Goal: Navigation & Orientation: Find specific page/section

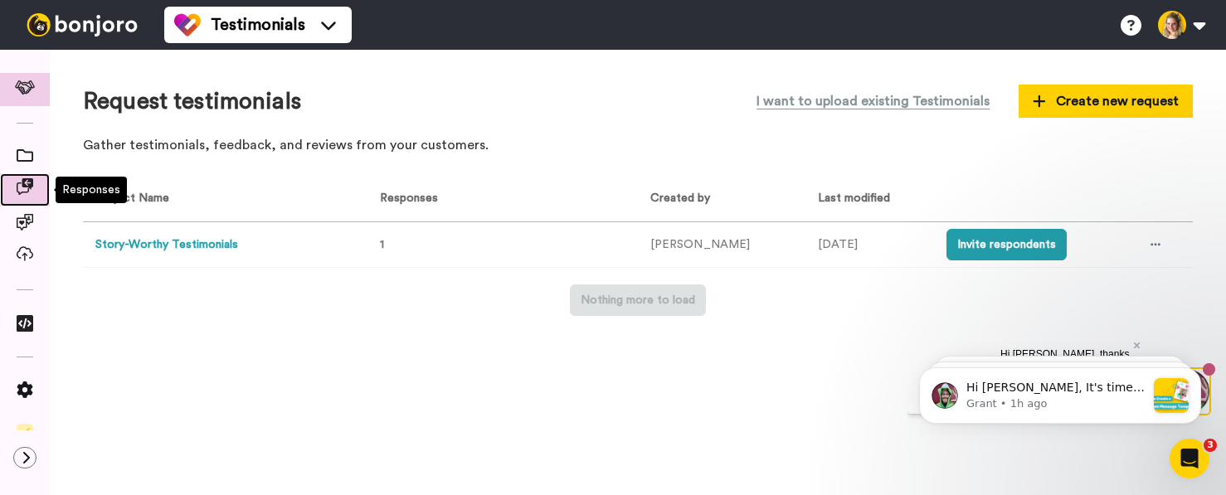
click at [26, 187] on icon at bounding box center [25, 186] width 17 height 17
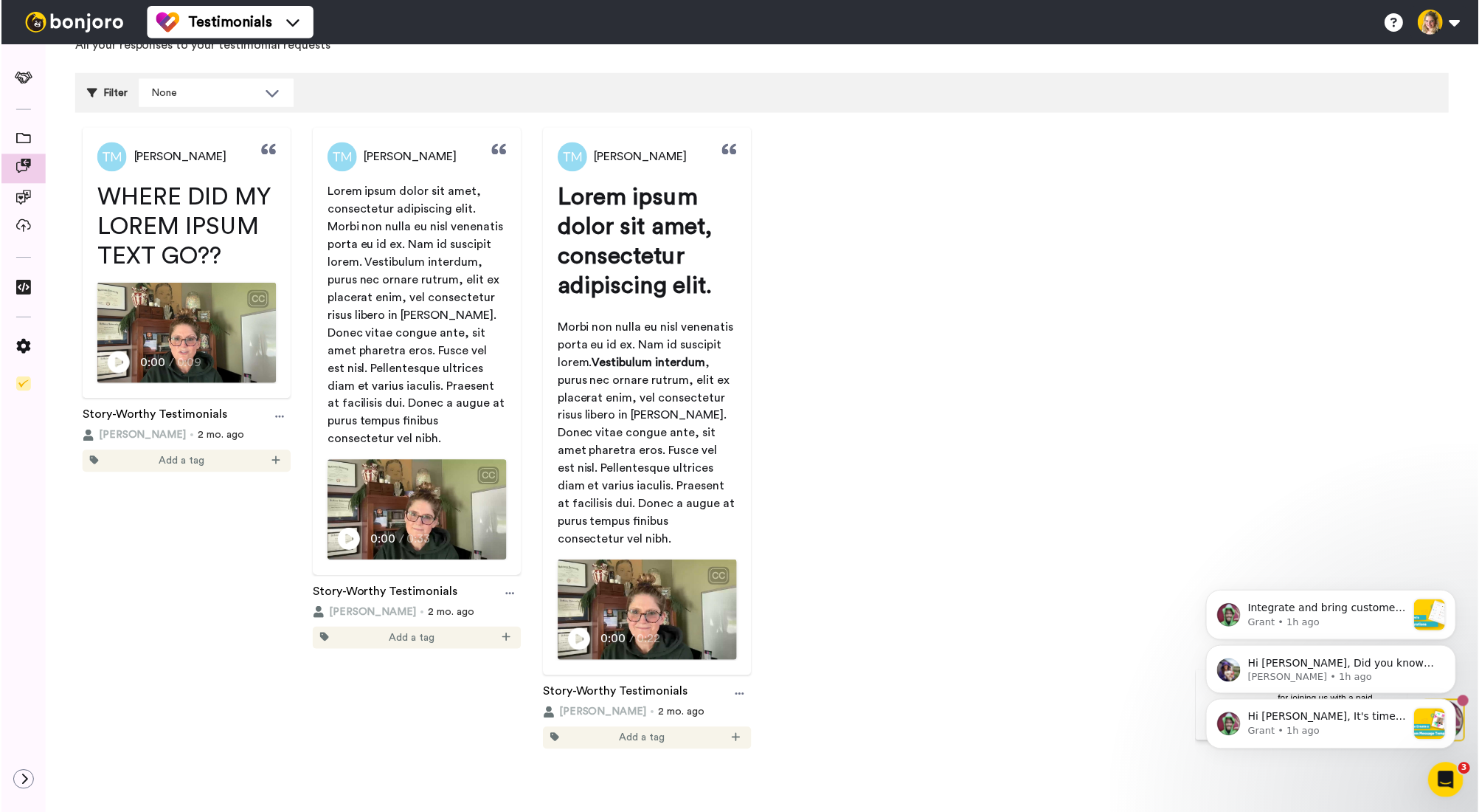
scroll to position [84, 0]
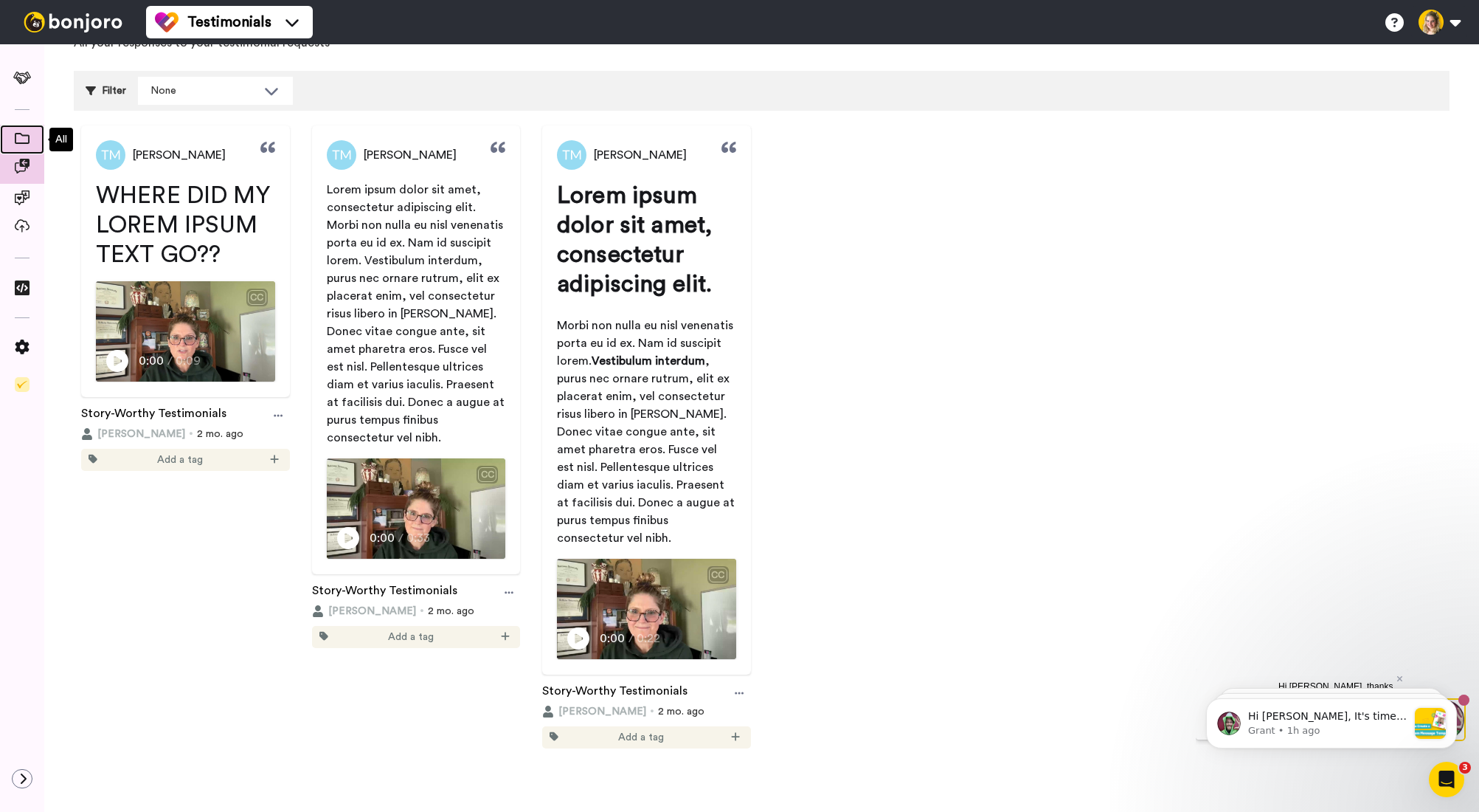
click at [28, 141] on icon at bounding box center [22, 138] width 15 height 11
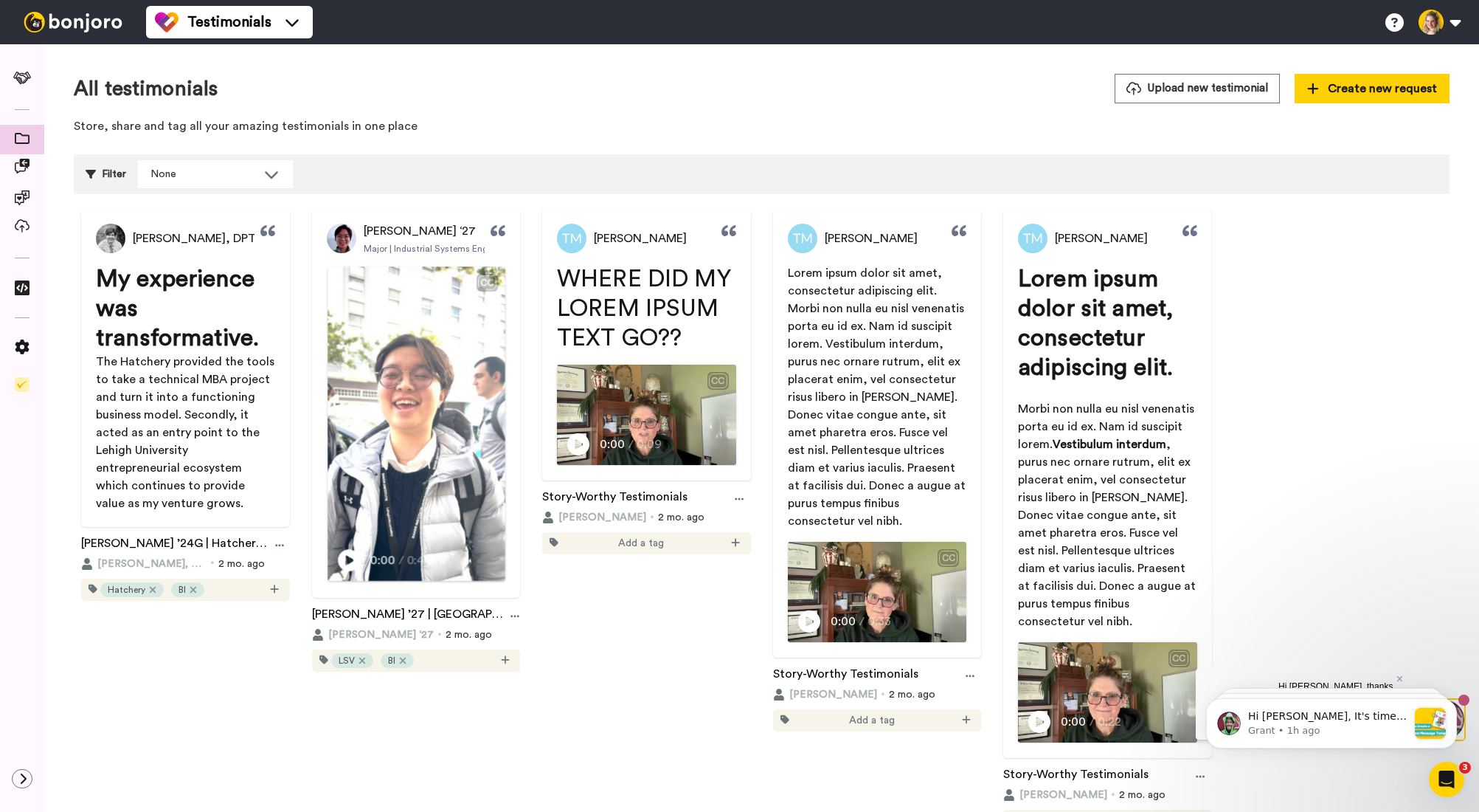
click at [345, 559] on icon "Play/Pause" at bounding box center [349, 561] width 22 height 28
click at [327, 535] on video at bounding box center [415, 422] width 177 height 314
click at [18, 166] on icon at bounding box center [22, 165] width 15 height 15
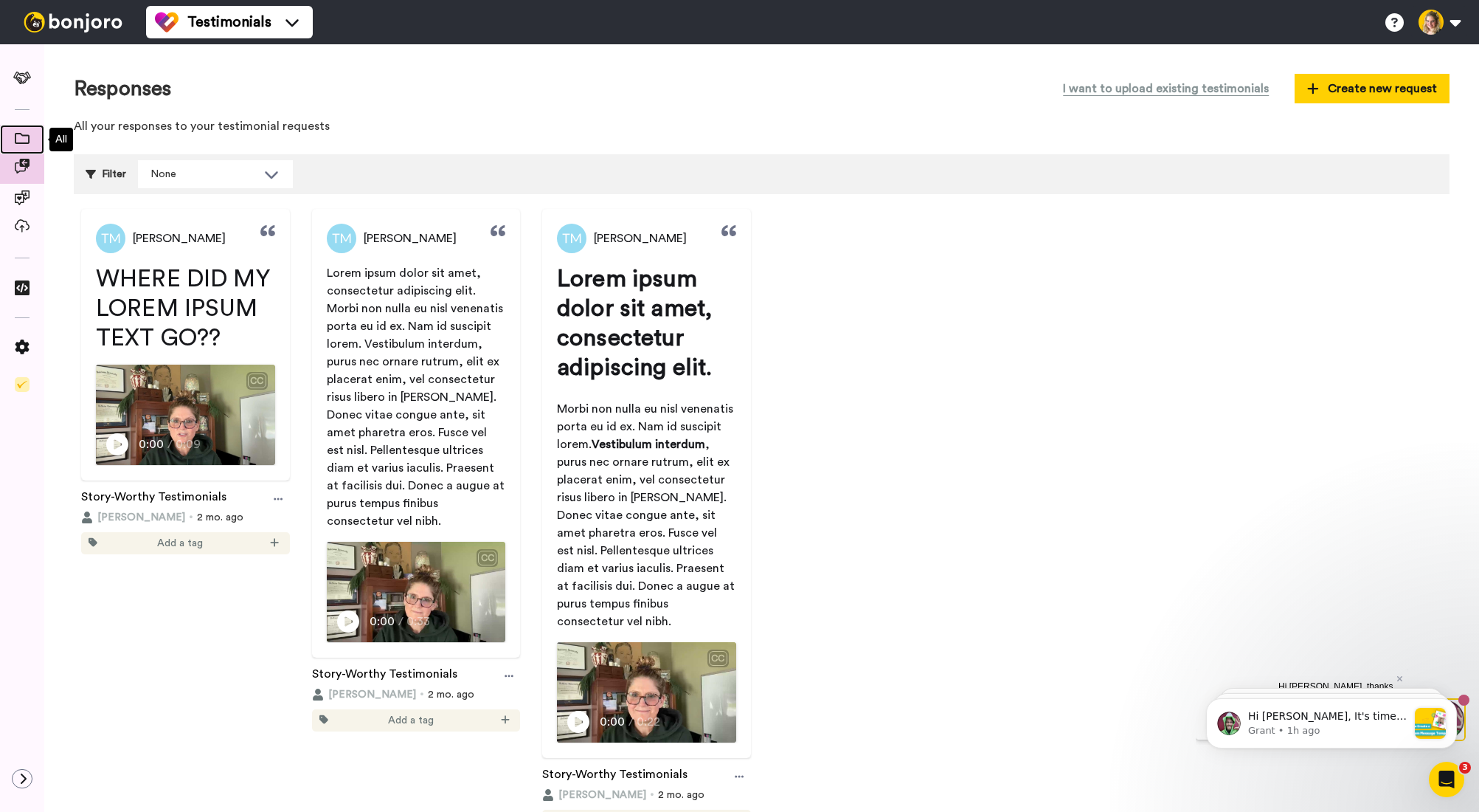
click at [22, 145] on span at bounding box center [22, 139] width 44 height 15
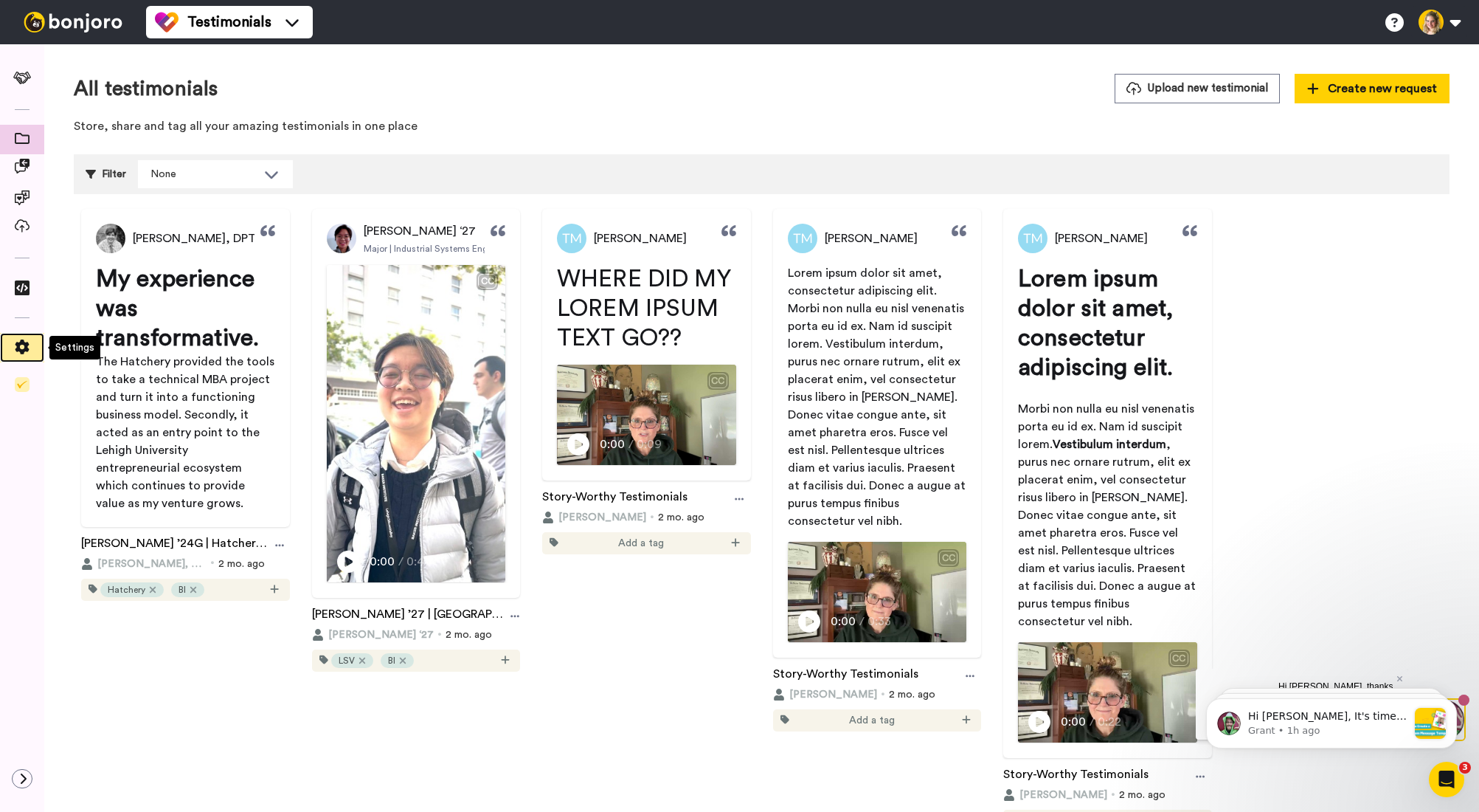
click at [20, 343] on icon at bounding box center [22, 347] width 14 height 15
click at [20, 287] on icon at bounding box center [22, 287] width 15 height 15
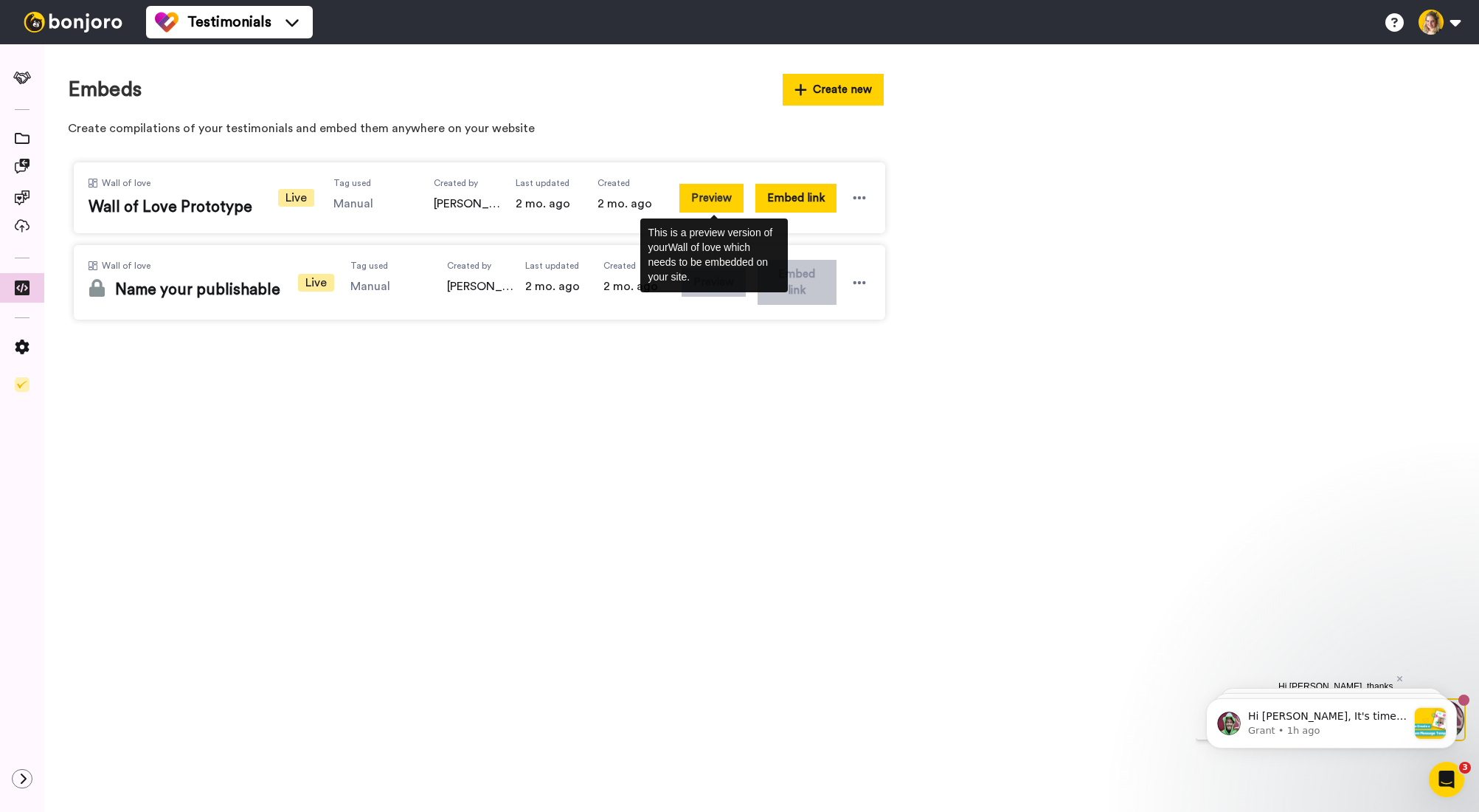
click at [709, 205] on button "Preview" at bounding box center [711, 198] width 64 height 28
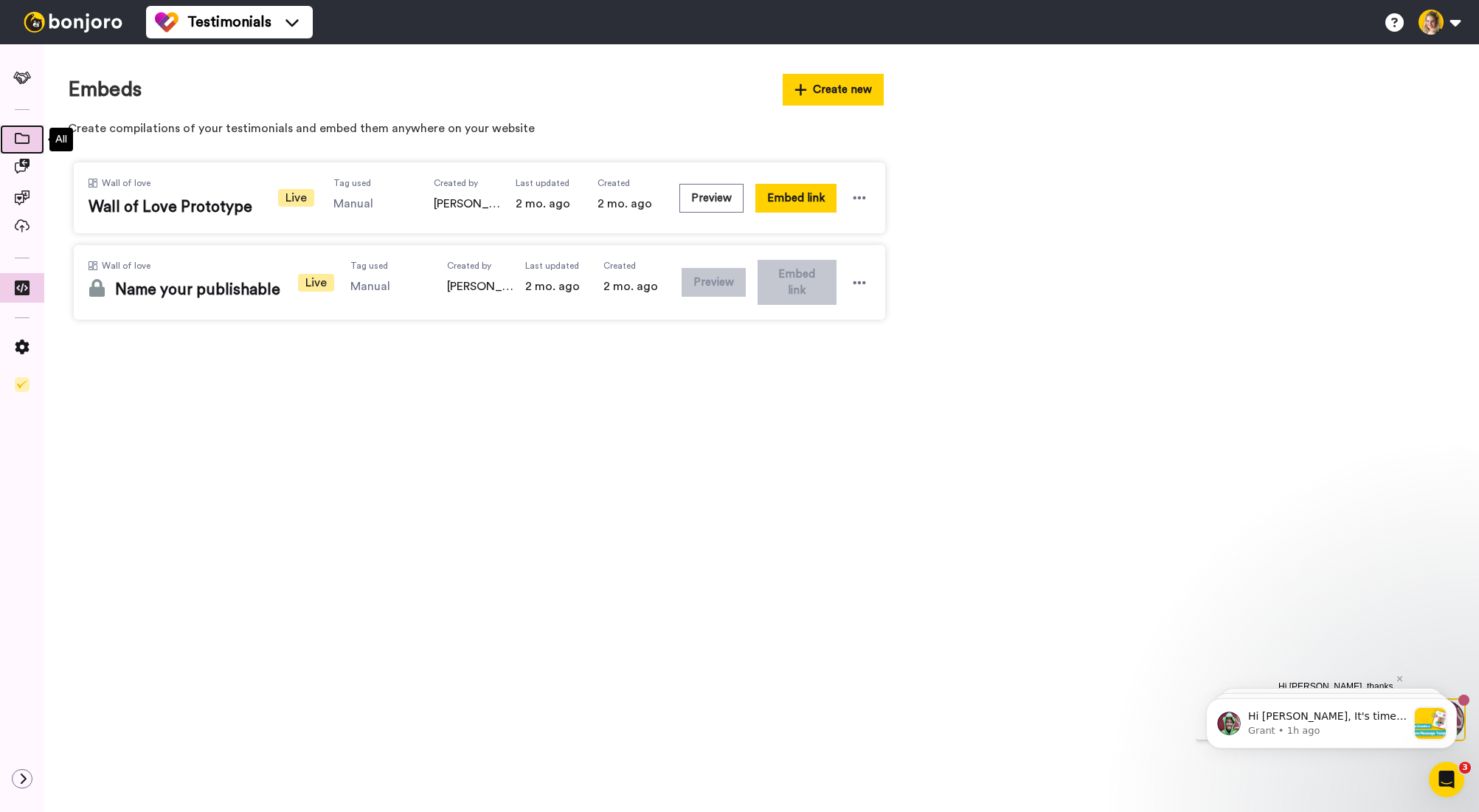
click at [24, 139] on icon at bounding box center [22, 138] width 15 height 11
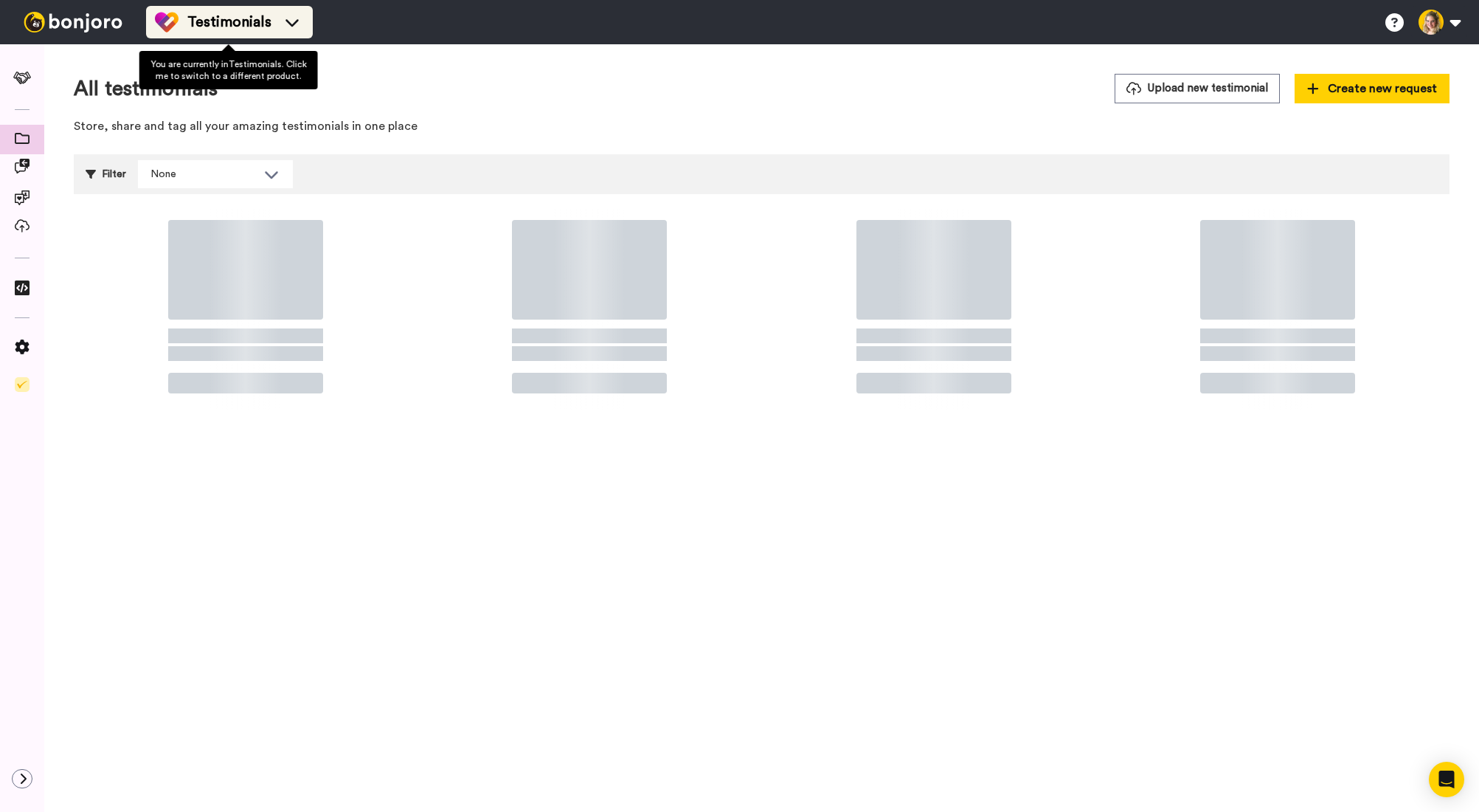
click at [224, 25] on span "Testimonials" at bounding box center [229, 21] width 84 height 20
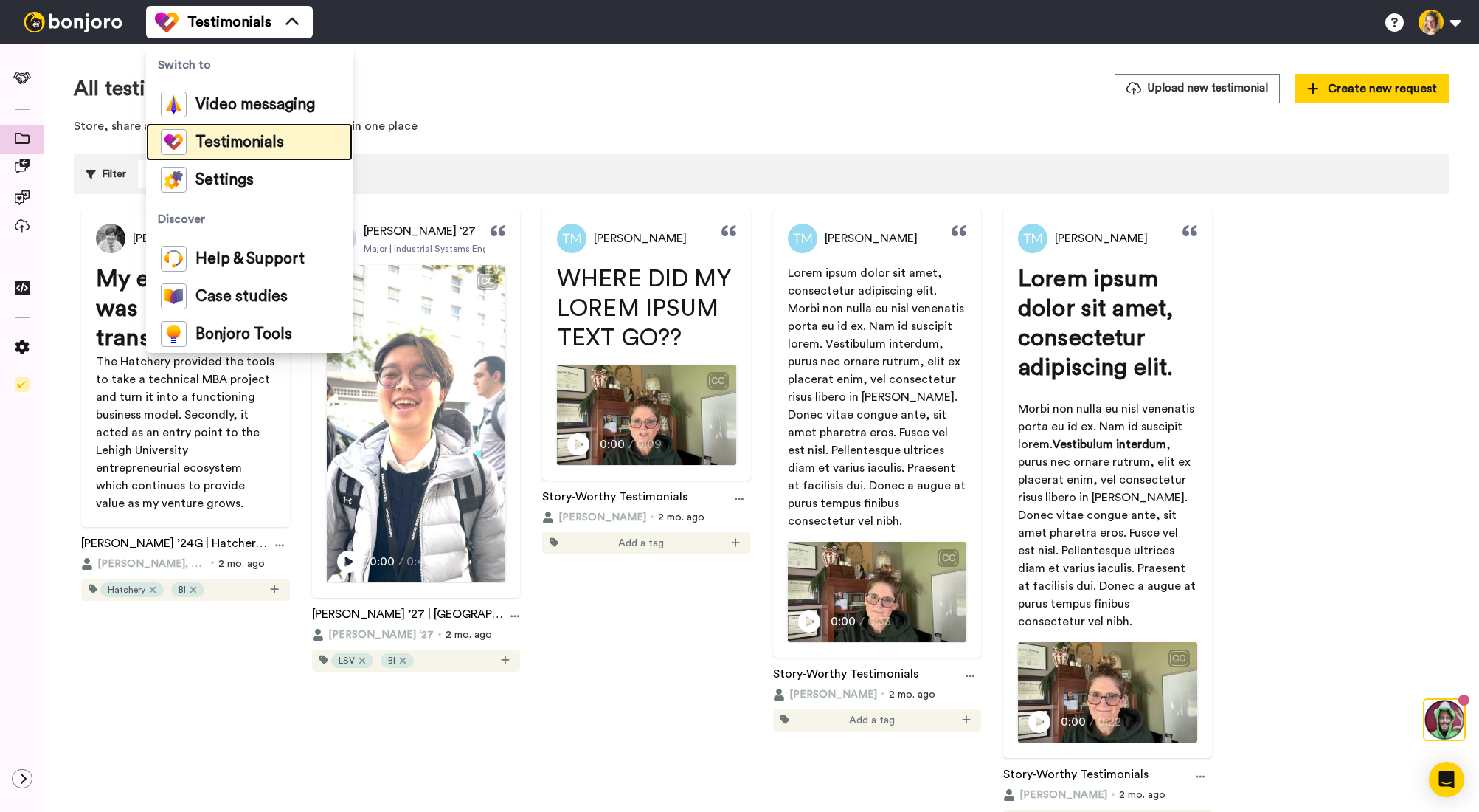
click at [240, 140] on span "Testimonials" at bounding box center [240, 142] width 89 height 15
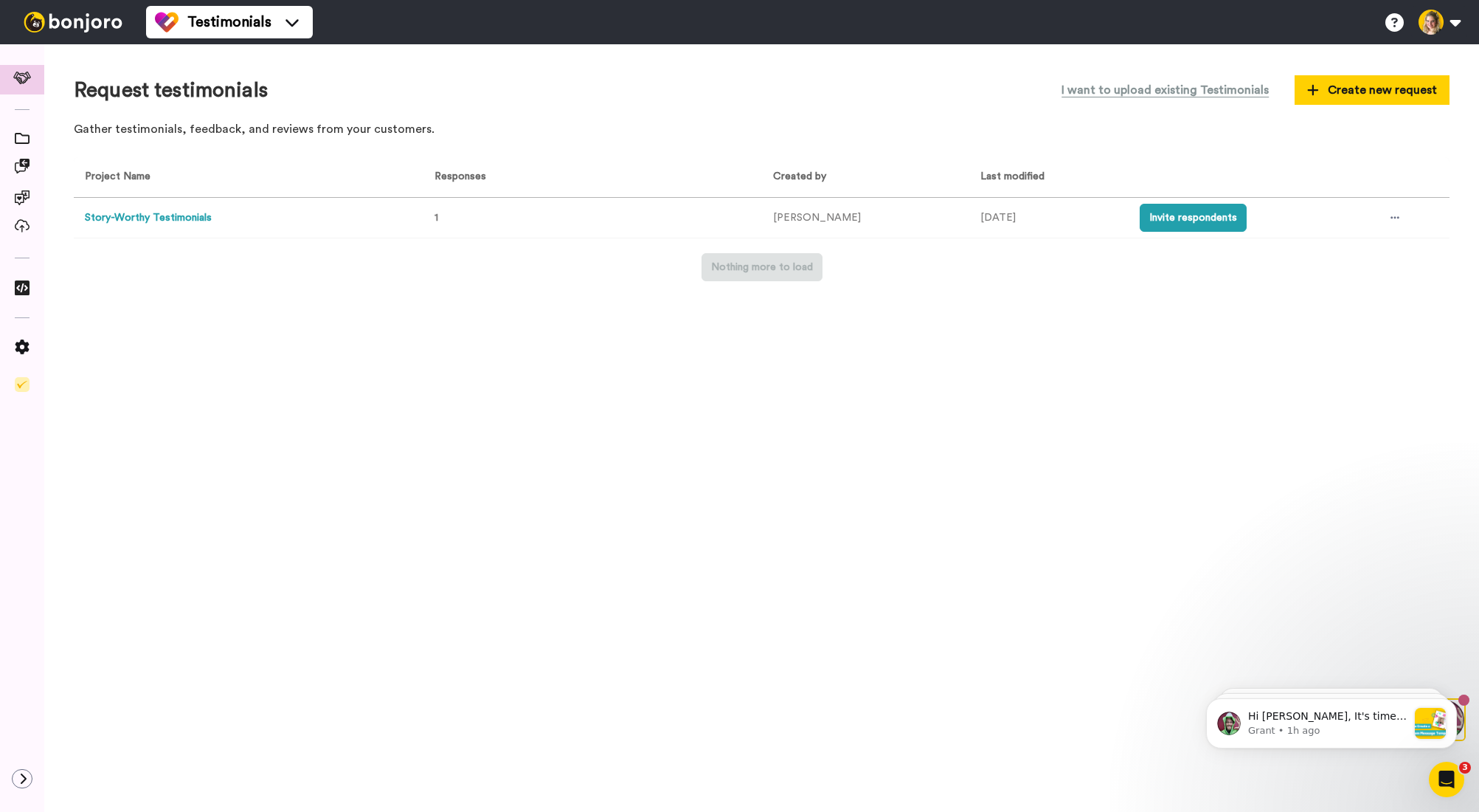
click at [175, 219] on button "Story-Worthy Testimonials" at bounding box center [148, 217] width 127 height 15
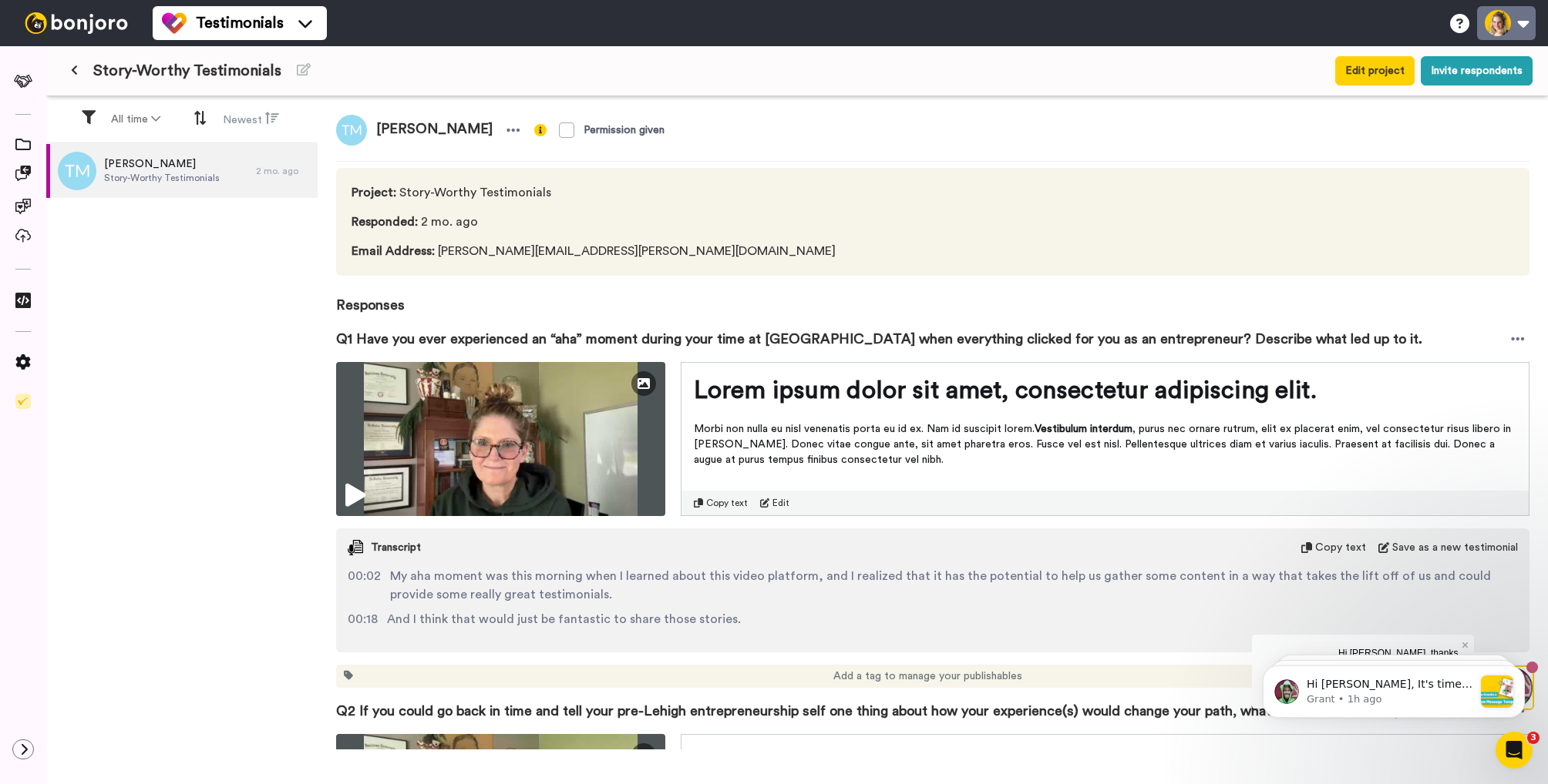
click at [1508, 30] on button at bounding box center [1505, 23] width 59 height 34
click at [1272, 14] on div "Testimonials Switch to Video messaging Testimonials Settings Discover Help & Su…" at bounding box center [849, 23] width 1395 height 46
